Goal: Download file/media

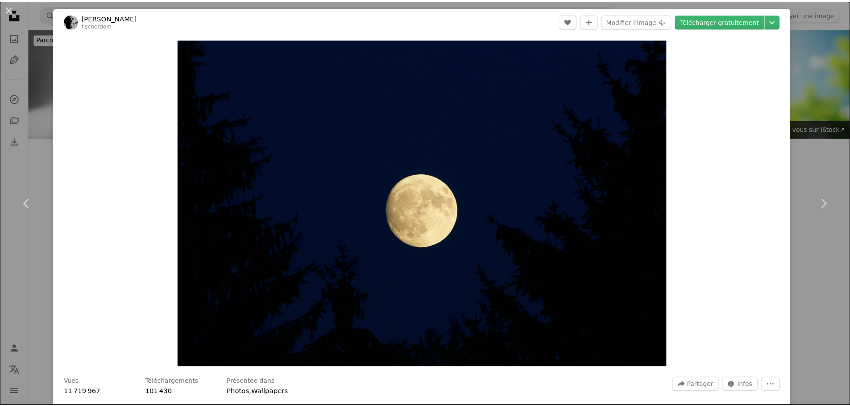
scroll to position [1284, 0]
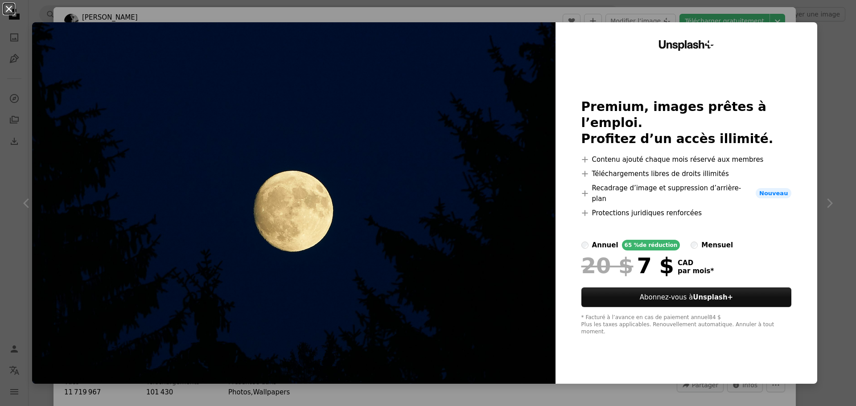
click at [6, 9] on button "An X shape" at bounding box center [9, 9] width 11 height 11
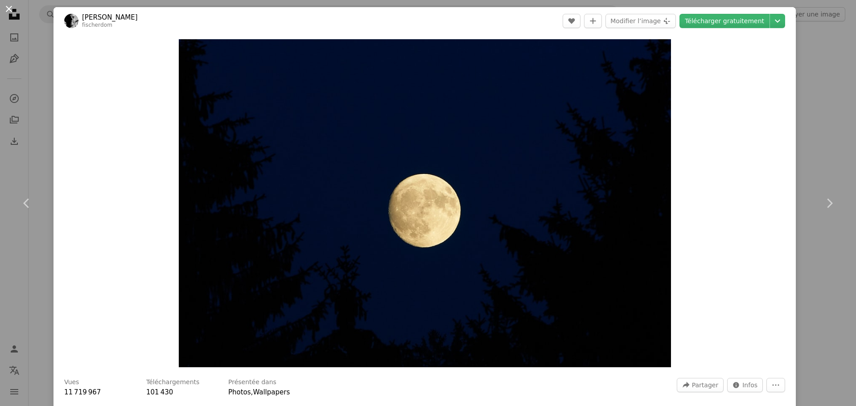
click at [12, 13] on button "An X shape" at bounding box center [9, 9] width 11 height 11
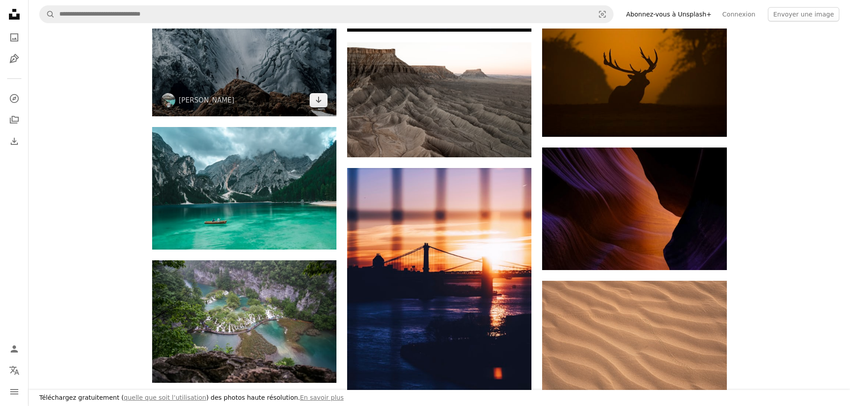
scroll to position [1641, 0]
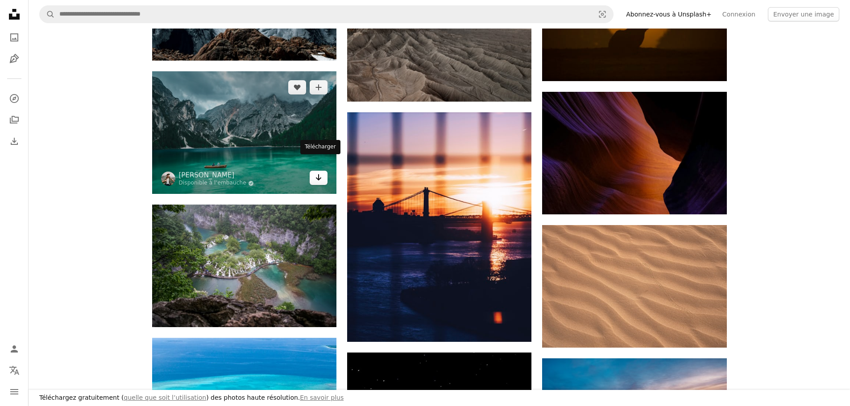
click at [323, 171] on link "Arrow pointing down" at bounding box center [319, 178] width 18 height 14
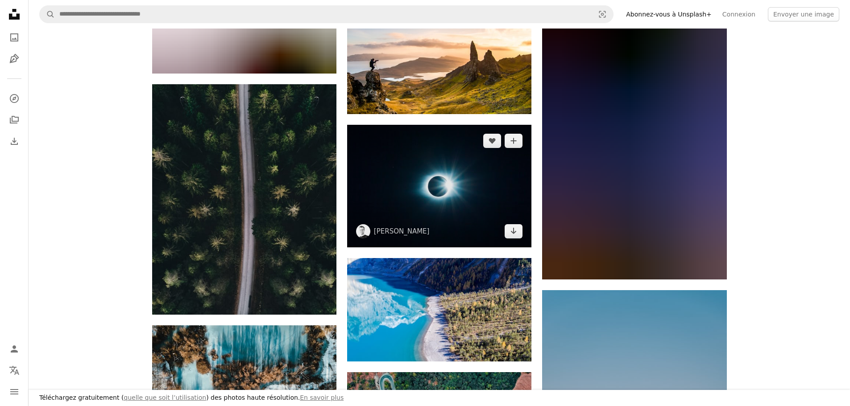
scroll to position [21936, 0]
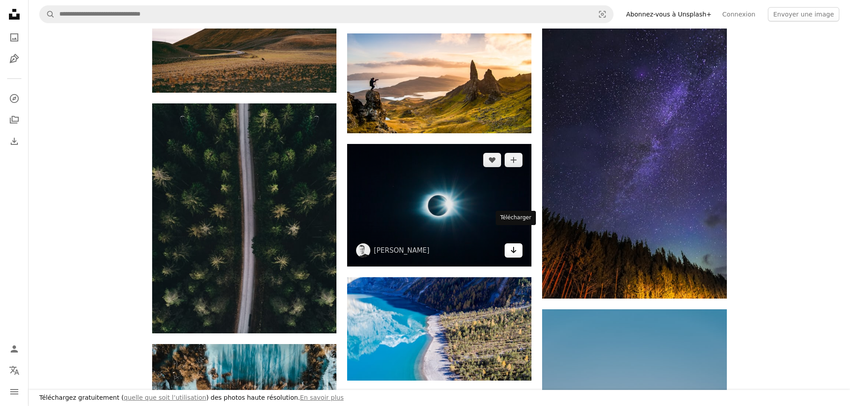
click at [518, 244] on link "Arrow pointing down" at bounding box center [513, 251] width 18 height 14
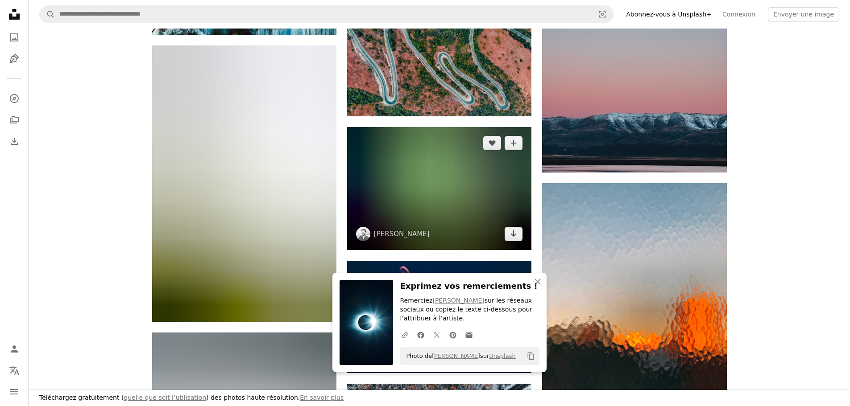
scroll to position [22382, 0]
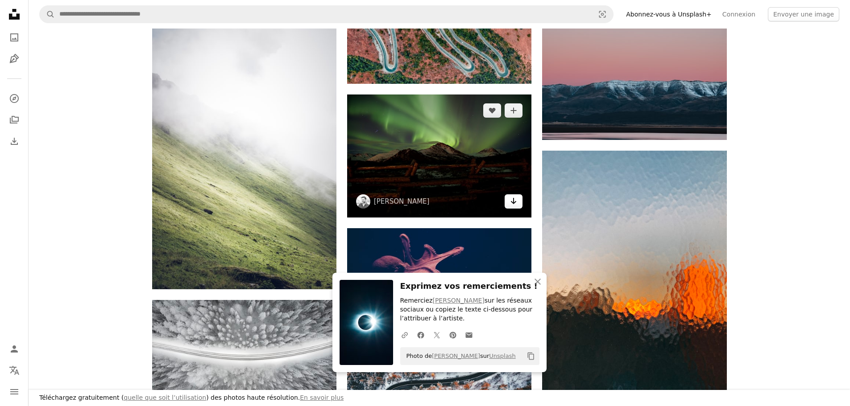
click at [517, 194] on link "Arrow pointing down" at bounding box center [513, 201] width 18 height 14
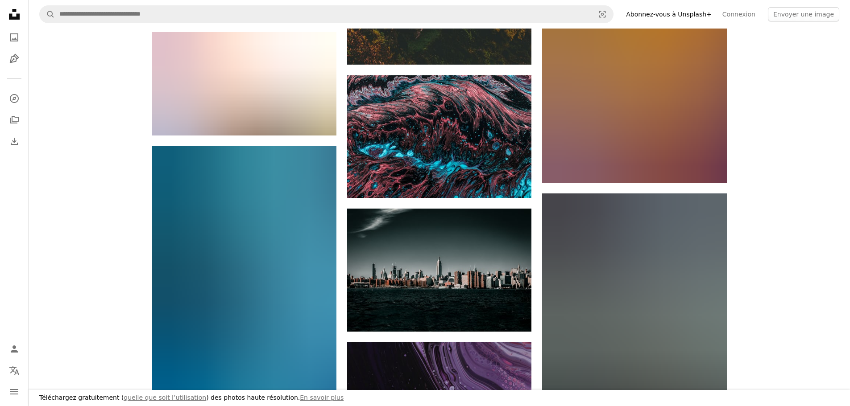
scroll to position [47362, 0]
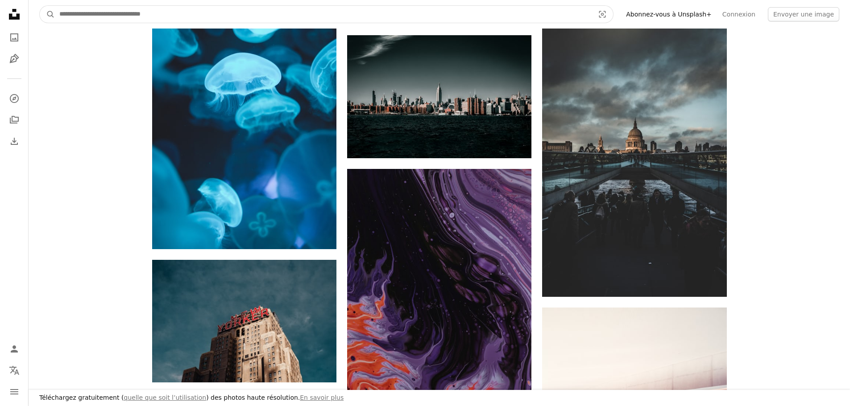
click at [170, 12] on input "Rechercher des visuels sur tout le site" at bounding box center [323, 14] width 537 height 17
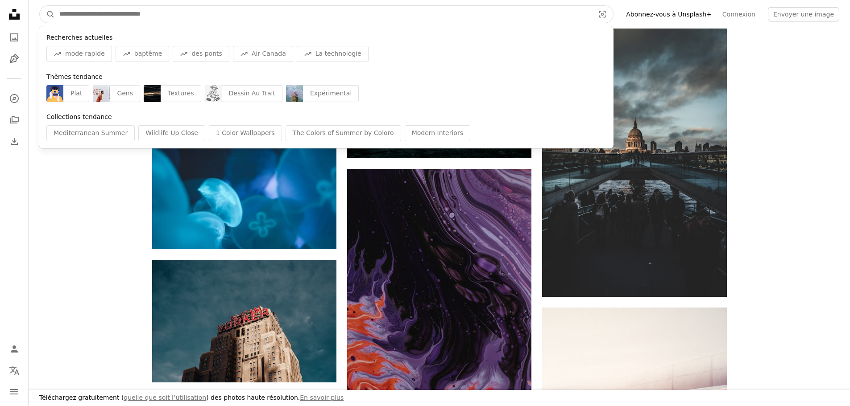
scroll to position [47585, 0]
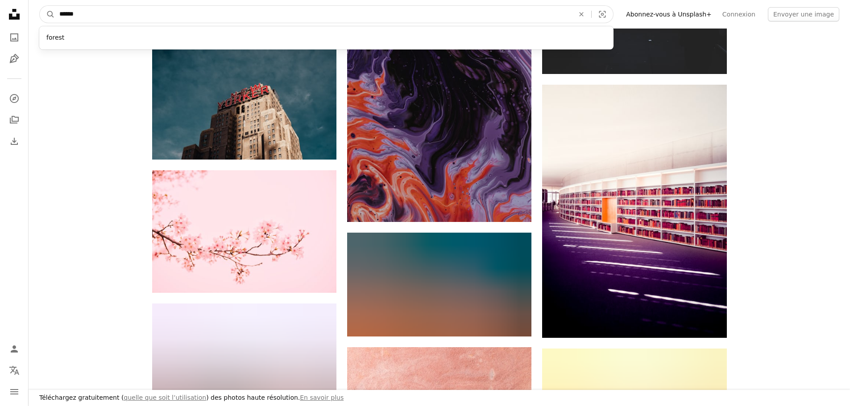
type input "******"
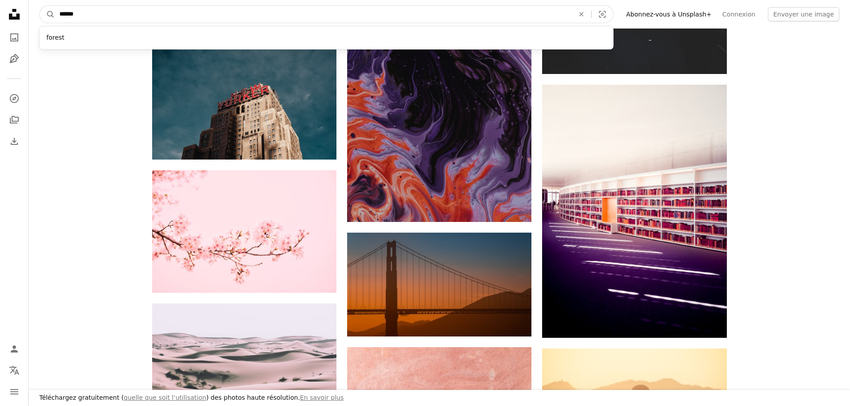
click at [40, 6] on button "A magnifying glass" at bounding box center [47, 14] width 15 height 17
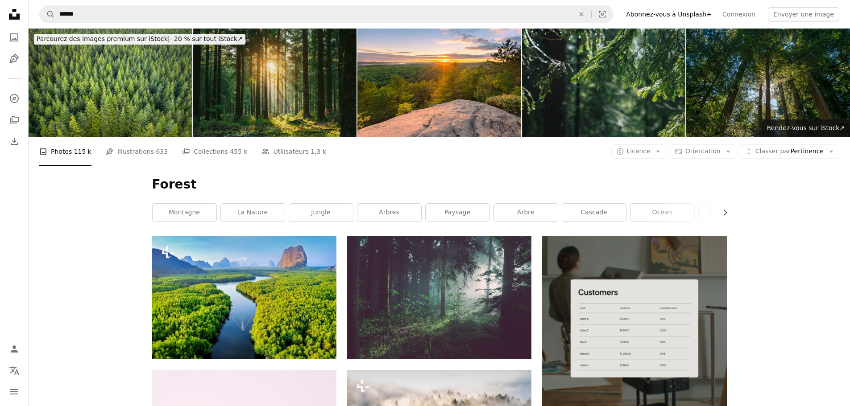
click at [318, 110] on img at bounding box center [275, 83] width 164 height 109
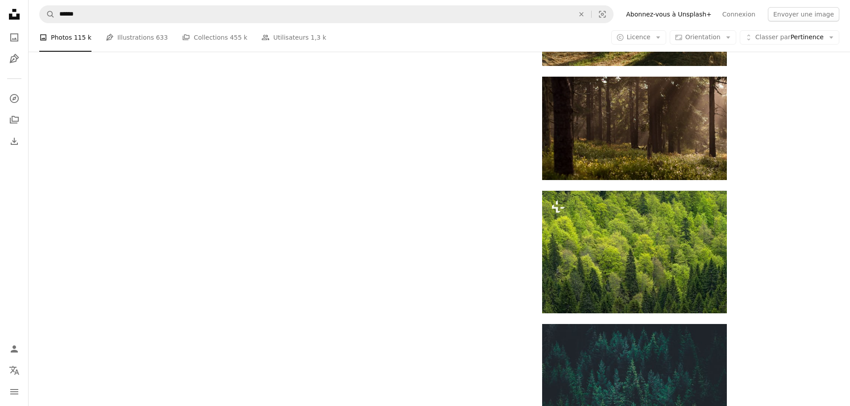
scroll to position [1338, 0]
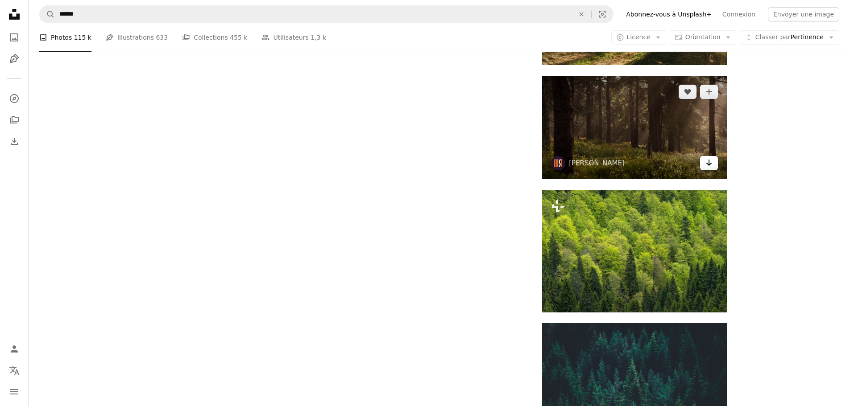
click at [709, 168] on icon "Arrow pointing down" at bounding box center [708, 162] width 7 height 11
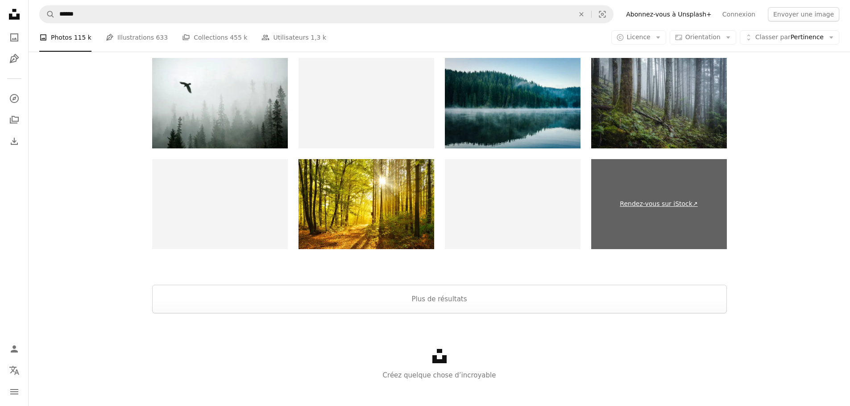
scroll to position [2006, 0]
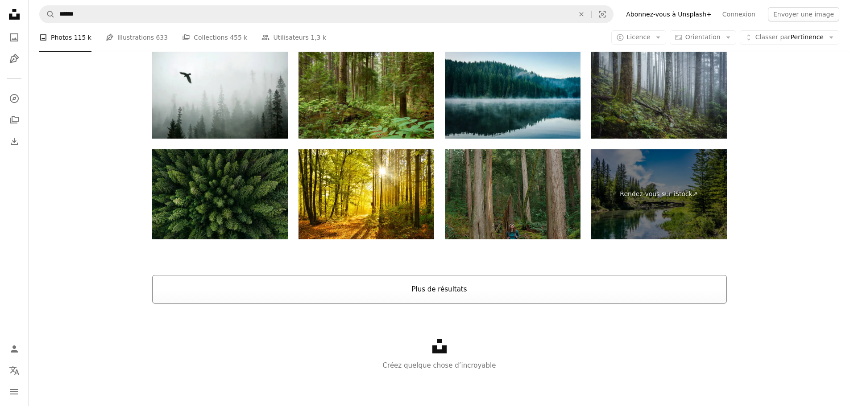
click at [442, 294] on button "Plus de résultats" at bounding box center [439, 289] width 575 height 29
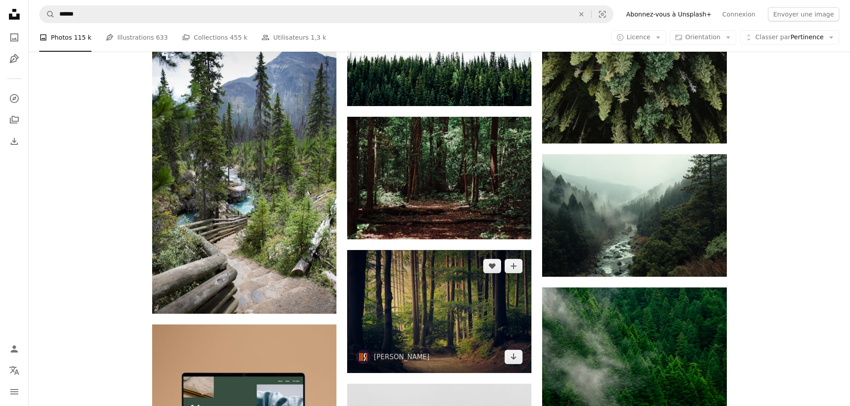
scroll to position [2363, 0]
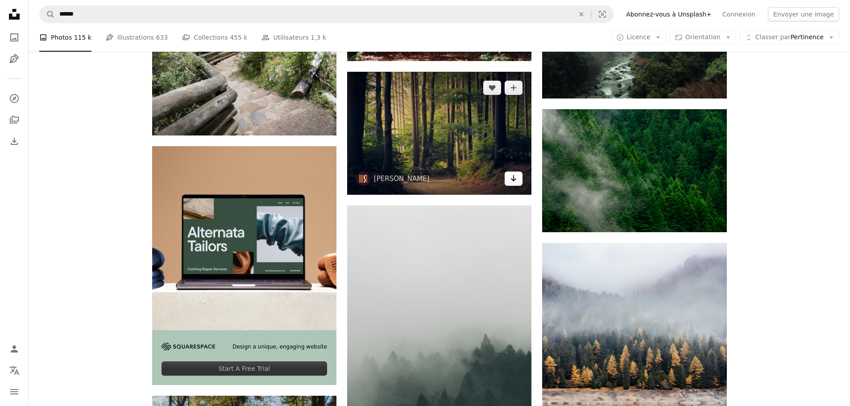
click at [509, 180] on link "Arrow pointing down" at bounding box center [513, 179] width 18 height 14
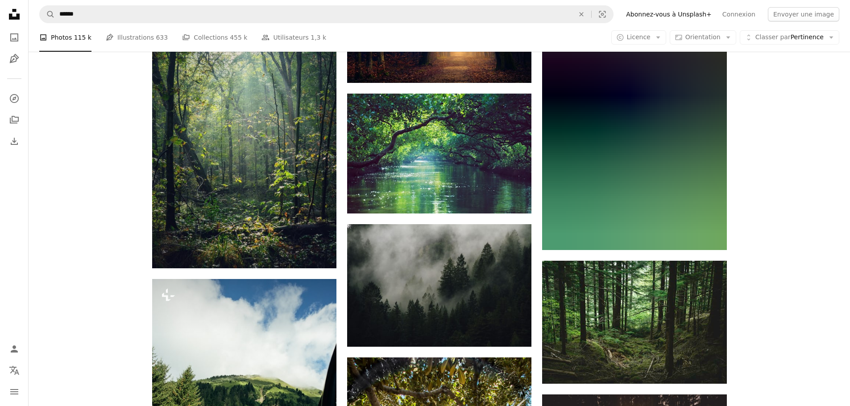
scroll to position [4281, 0]
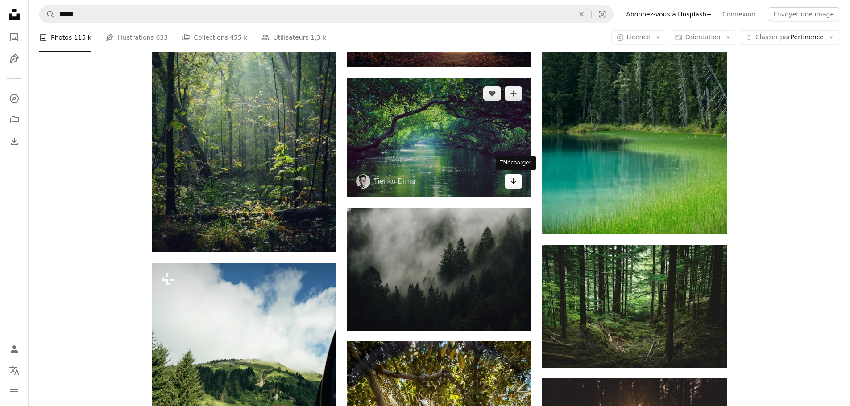
click at [512, 181] on icon "Arrow pointing down" at bounding box center [513, 181] width 7 height 11
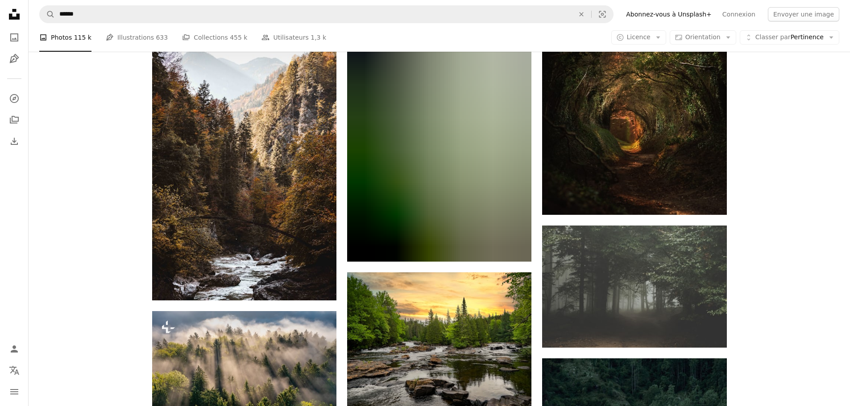
scroll to position [6467, 0]
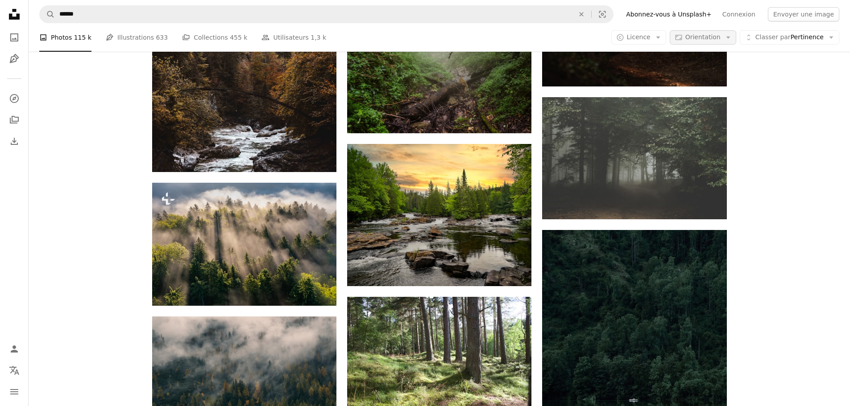
click at [696, 35] on span "Orientation" at bounding box center [702, 36] width 35 height 7
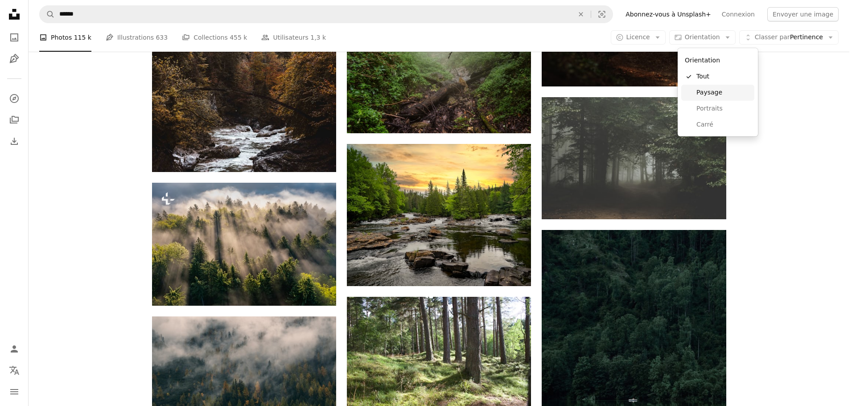
click at [702, 95] on span "Paysage" at bounding box center [724, 92] width 54 height 9
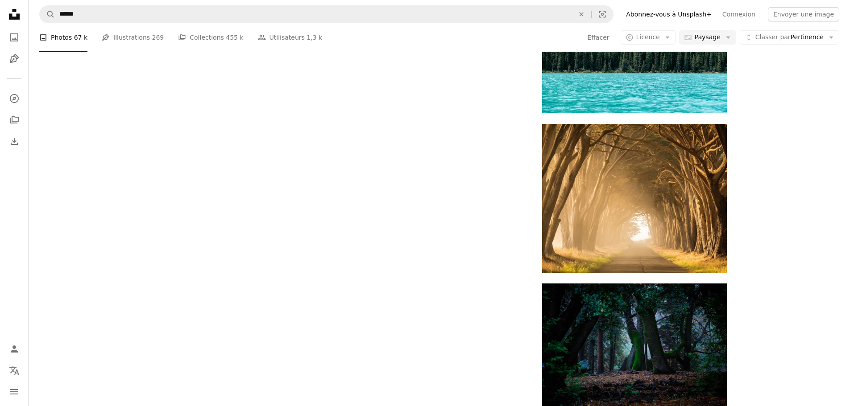
scroll to position [2721, 0]
